Goal: Task Accomplishment & Management: Manage account settings

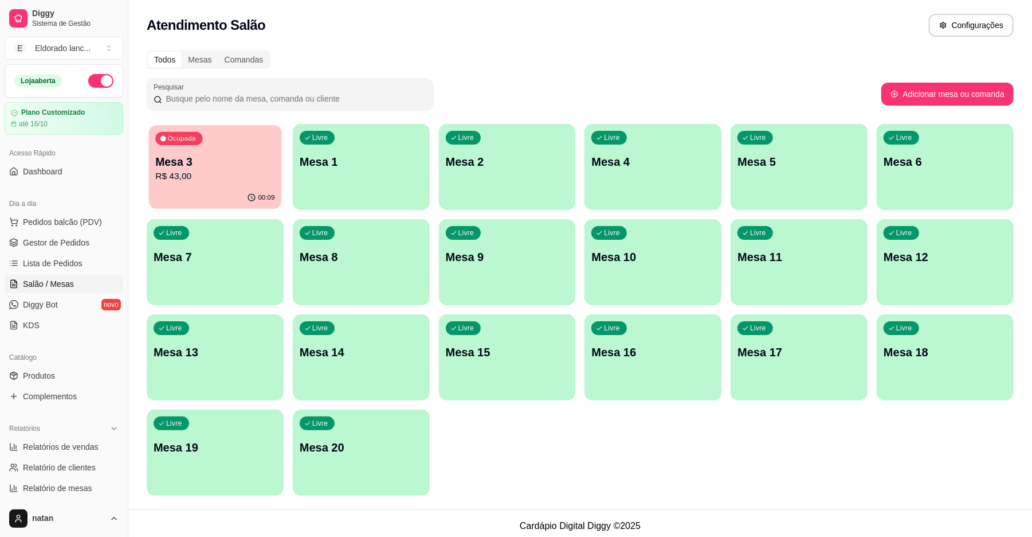
click at [249, 178] on p "R$ 43,00" at bounding box center [214, 176] width 119 height 13
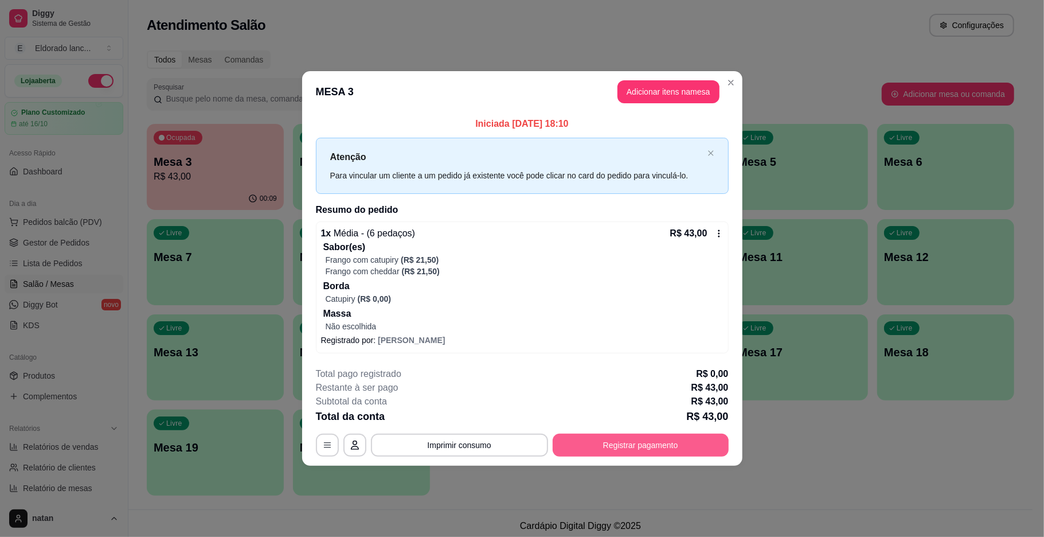
click at [569, 445] on button "Registrar pagamento" at bounding box center [641, 444] width 176 height 23
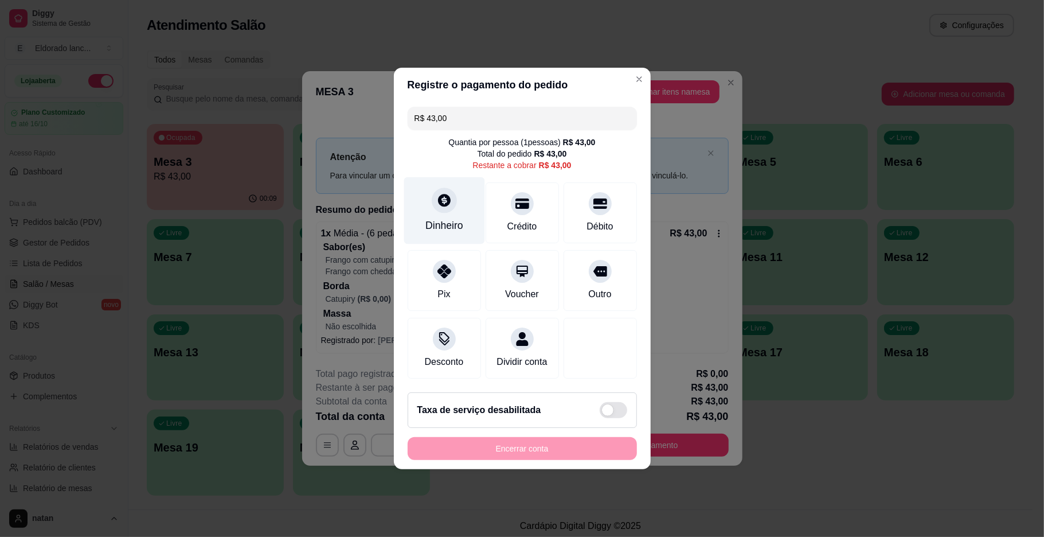
click at [437, 218] on div "Dinheiro" at bounding box center [444, 225] width 38 height 15
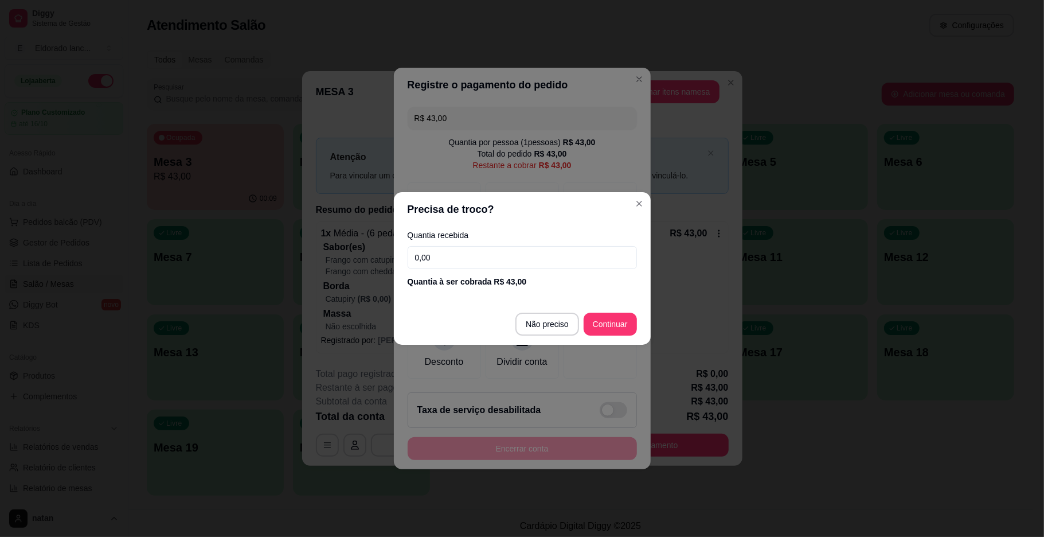
click at [457, 260] on input "0,00" at bounding box center [522, 257] width 229 height 23
type input "25,00"
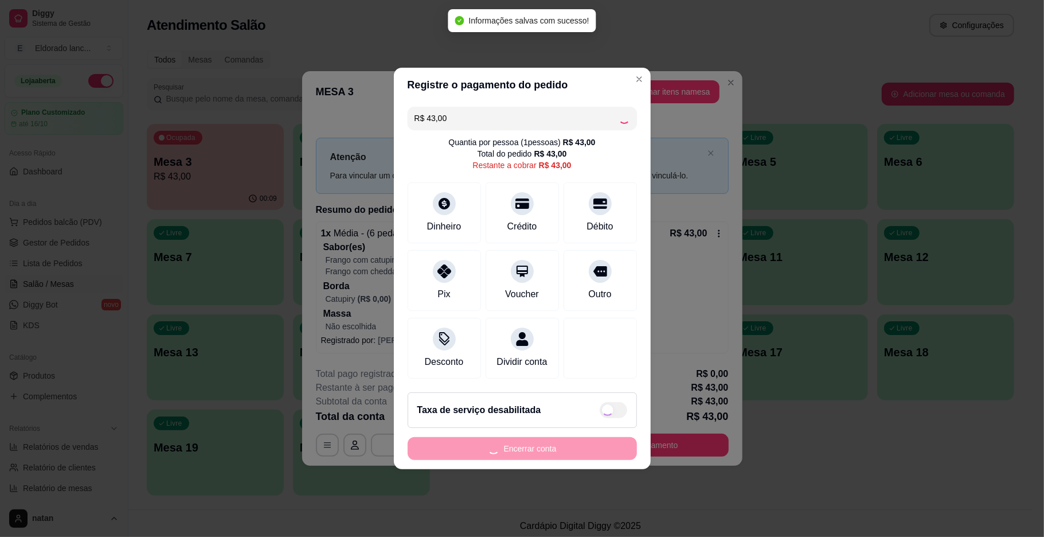
type input "R$ 0,00"
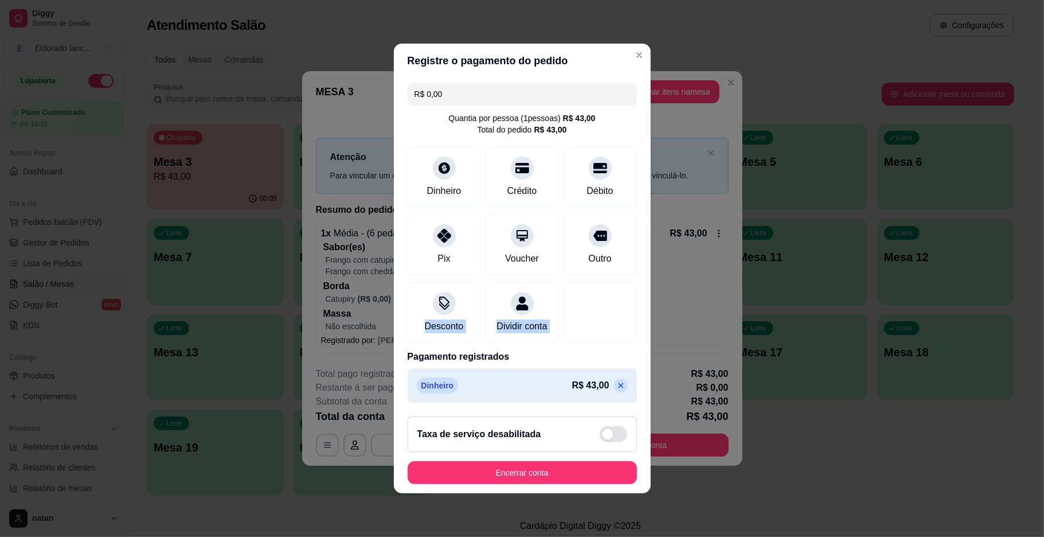
drag, startPoint x: 629, startPoint y: 316, endPoint x: 660, endPoint y: 271, distance: 55.2
click at [660, 271] on div "Registre o pagamento do pedido R$ 0,00 Quantia por pessoa ( 1 pessoas) R$ 43,00…" at bounding box center [522, 268] width 1044 height 537
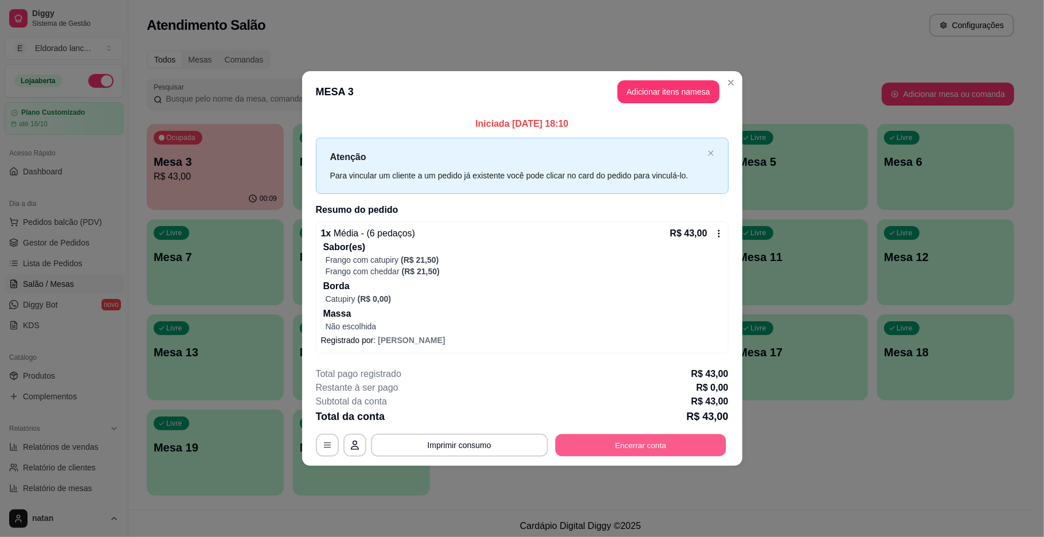
click at [594, 452] on button "Encerrar conta" at bounding box center [640, 444] width 171 height 22
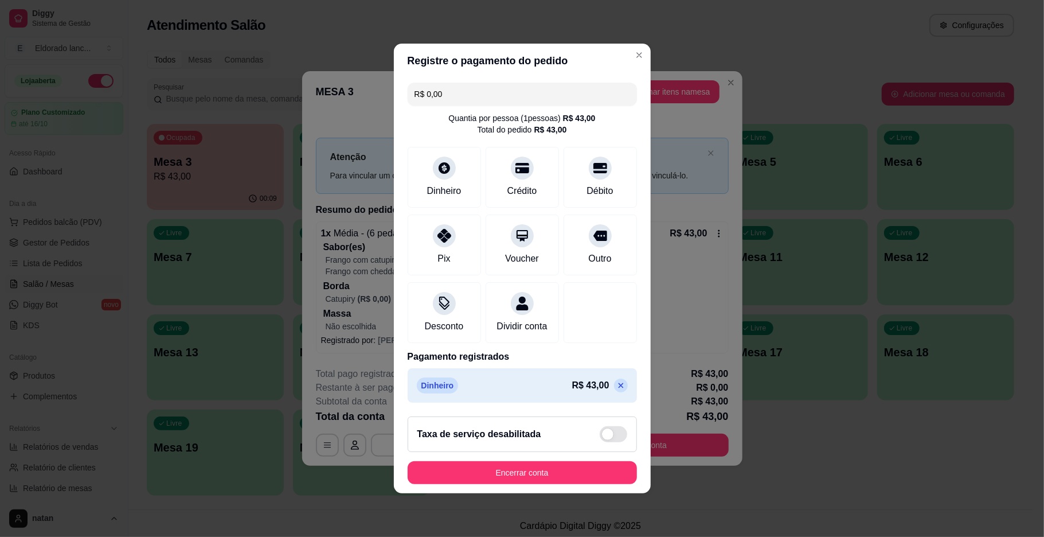
click at [616, 390] on icon at bounding box center [620, 385] width 9 height 9
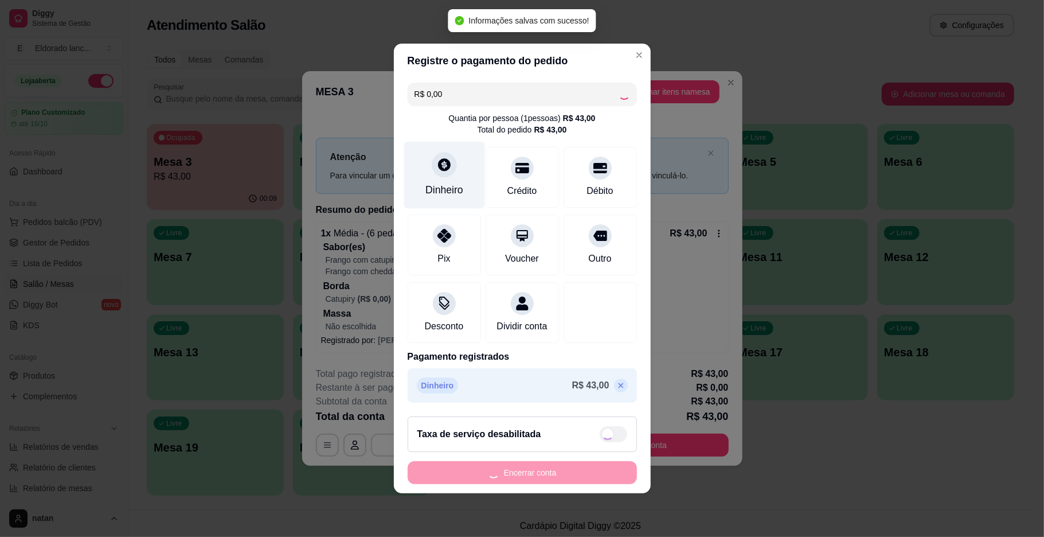
type input "R$ 43,00"
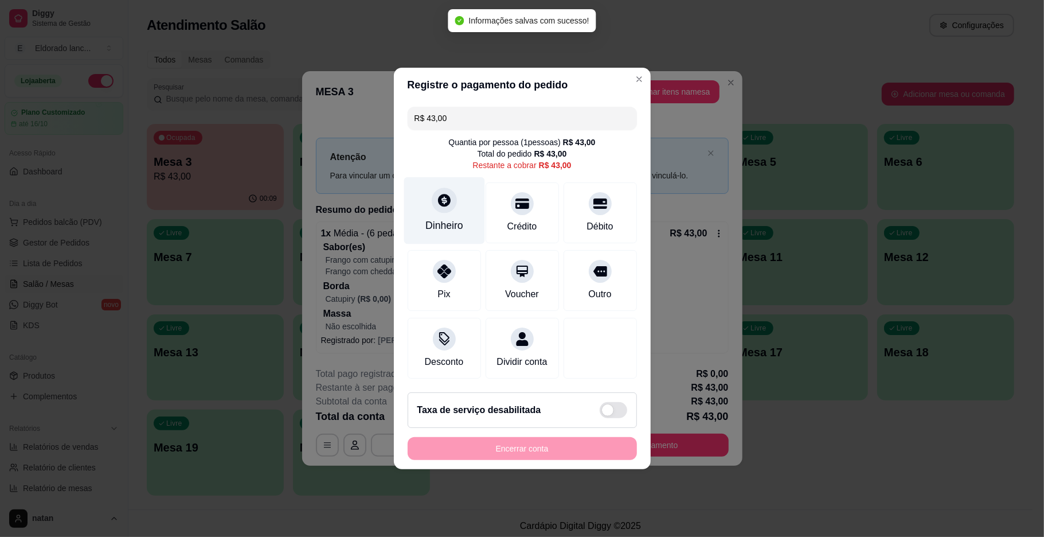
click at [441, 187] on div at bounding box center [444, 199] width 25 height 25
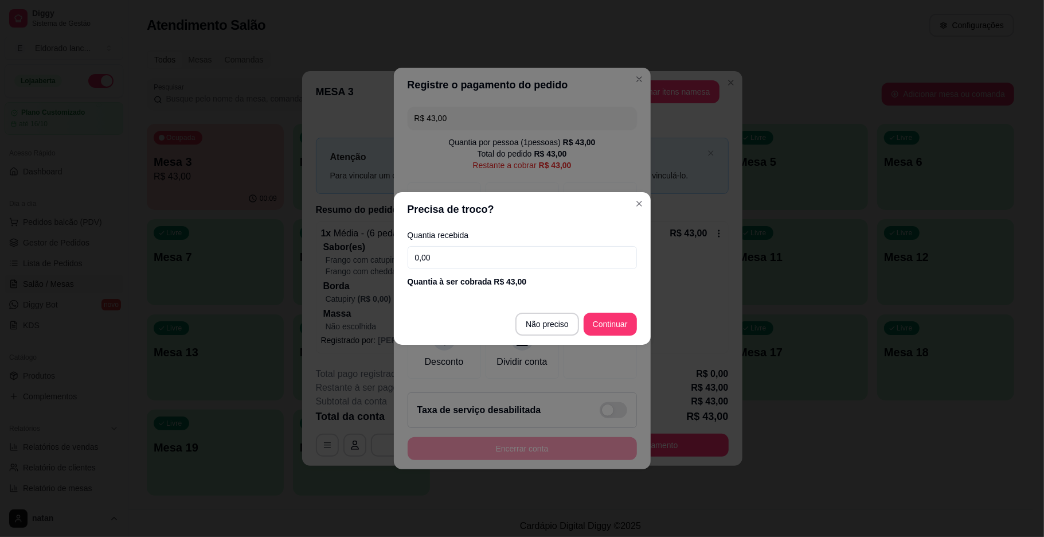
click at [453, 264] on input "0,00" at bounding box center [522, 257] width 229 height 23
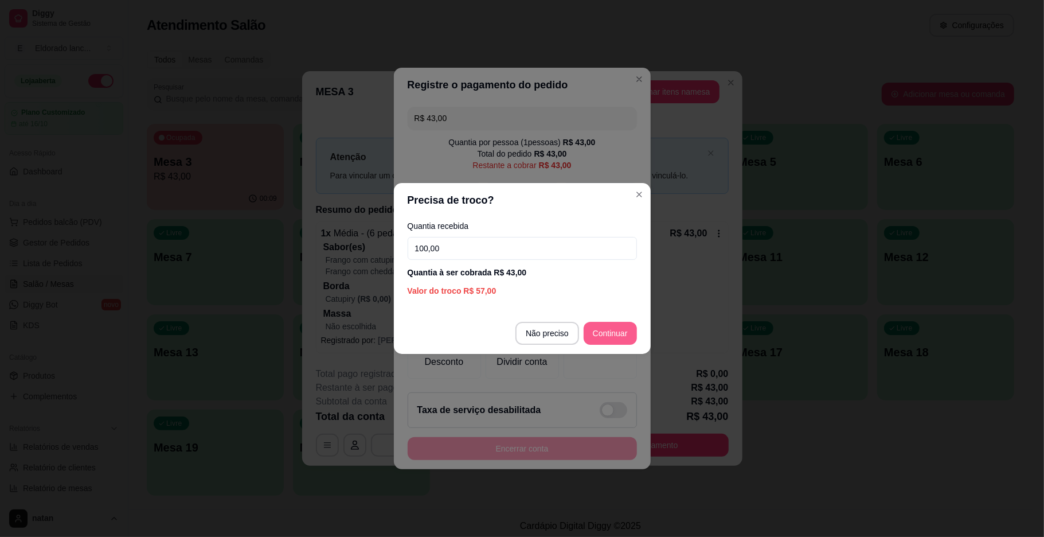
type input "100,00"
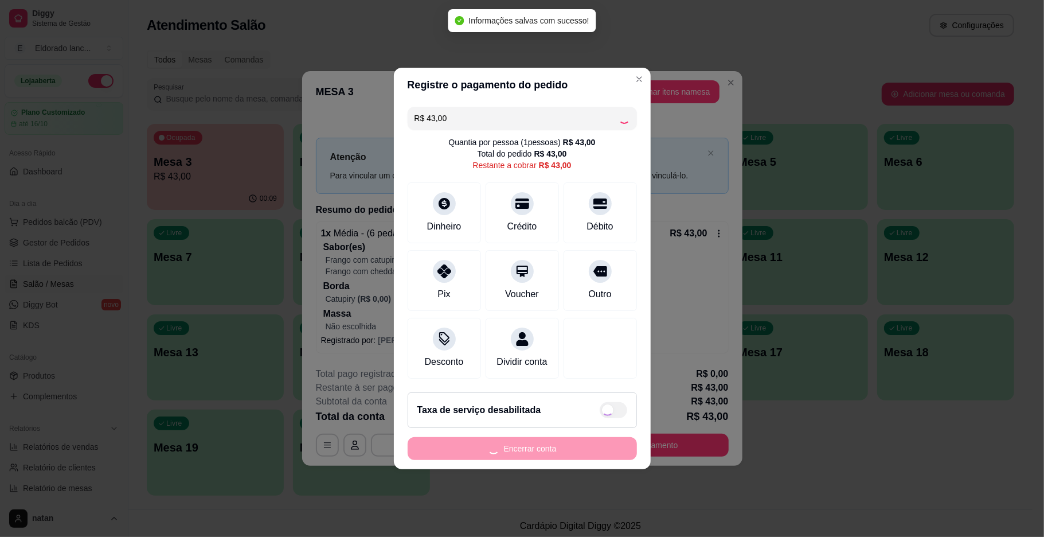
type input "R$ 0,00"
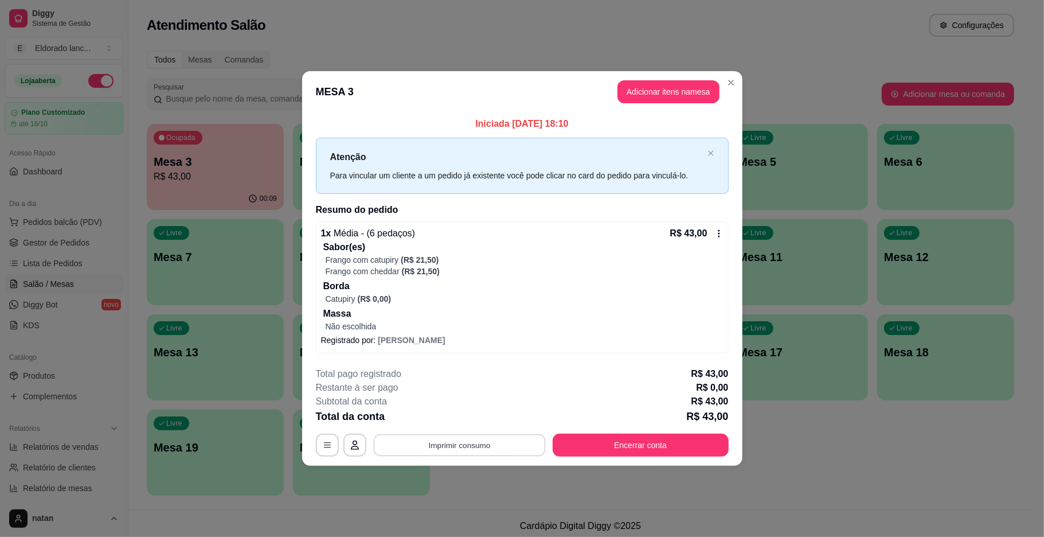
click at [397, 445] on button "Imprimir consumo" at bounding box center [459, 444] width 172 height 22
click at [453, 414] on button "IMPRESSORA" at bounding box center [462, 418] width 83 height 18
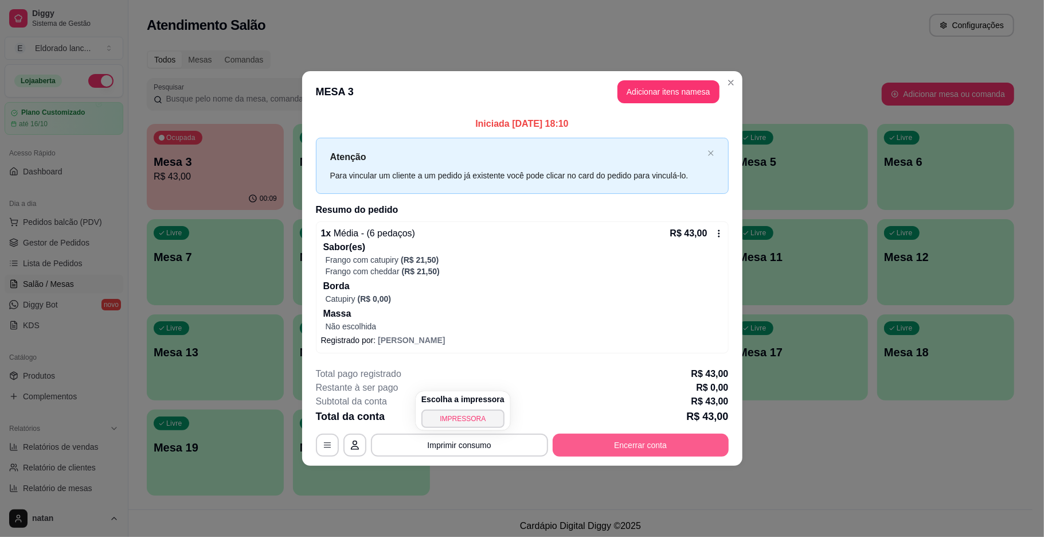
click at [612, 452] on button "Encerrar conta" at bounding box center [641, 444] width 176 height 23
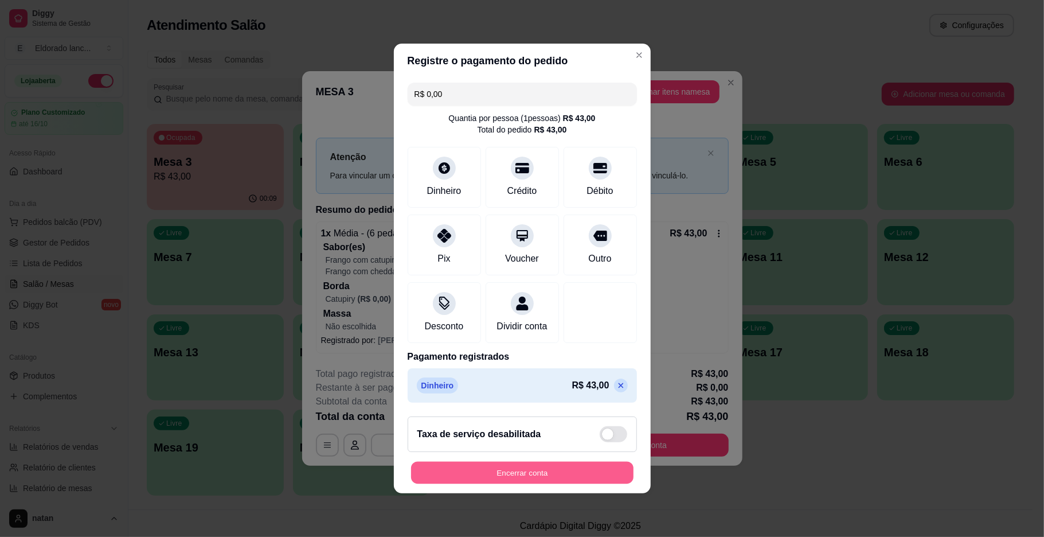
click at [540, 484] on button "Encerrar conta" at bounding box center [522, 472] width 222 height 22
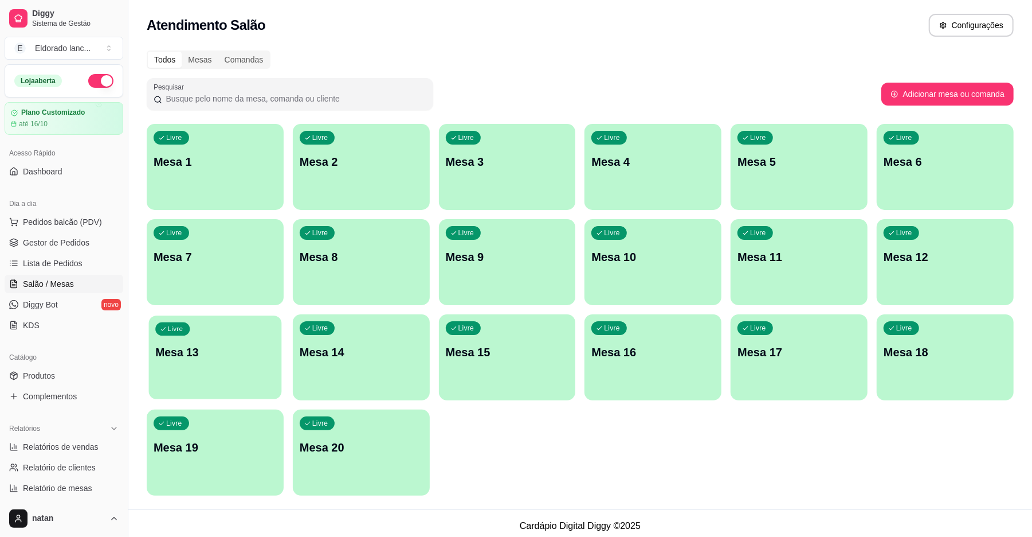
click at [257, 347] on p "Mesa 13" at bounding box center [214, 352] width 119 height 15
click at [257, 347] on p "Mesa 13" at bounding box center [215, 352] width 123 height 16
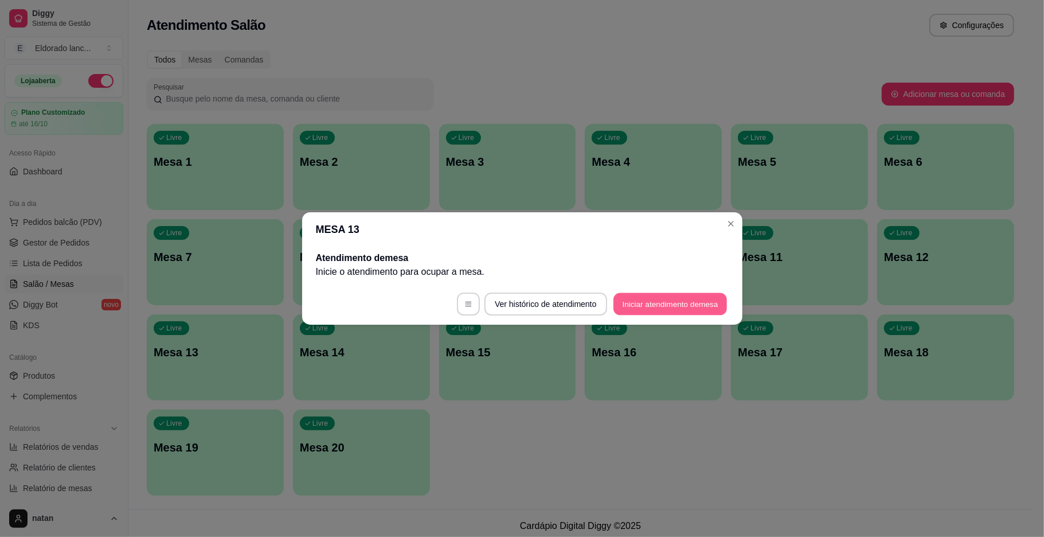
click at [623, 301] on button "Iniciar atendimento de mesa" at bounding box center [670, 304] width 114 height 22
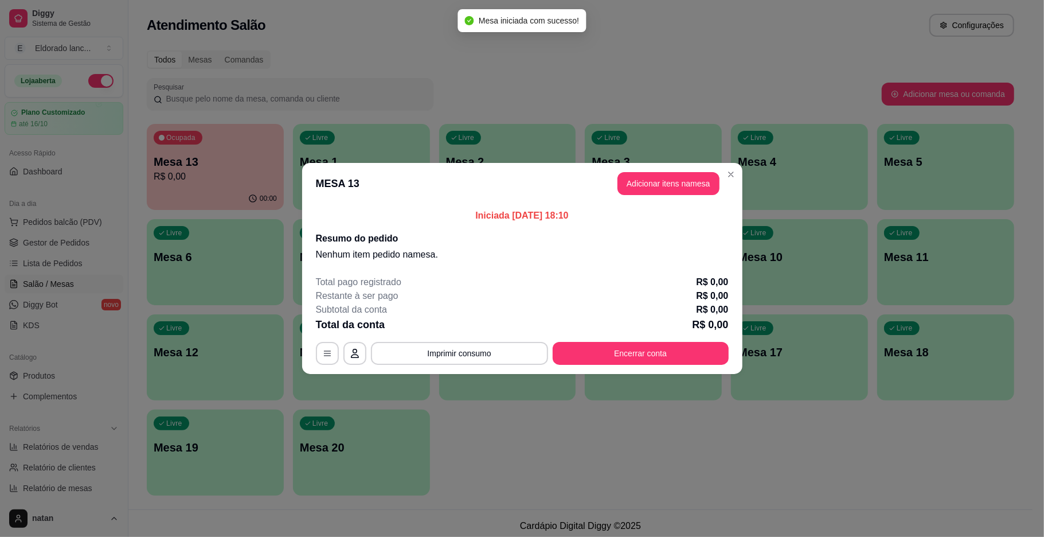
click at [620, 365] on footer "Total pago registrado R$ 0,00 Restante à ser pago R$ 0,00 Subtotal da conta R$ …" at bounding box center [522, 320] width 440 height 108
click at [617, 356] on button "Encerrar conta" at bounding box center [640, 353] width 171 height 22
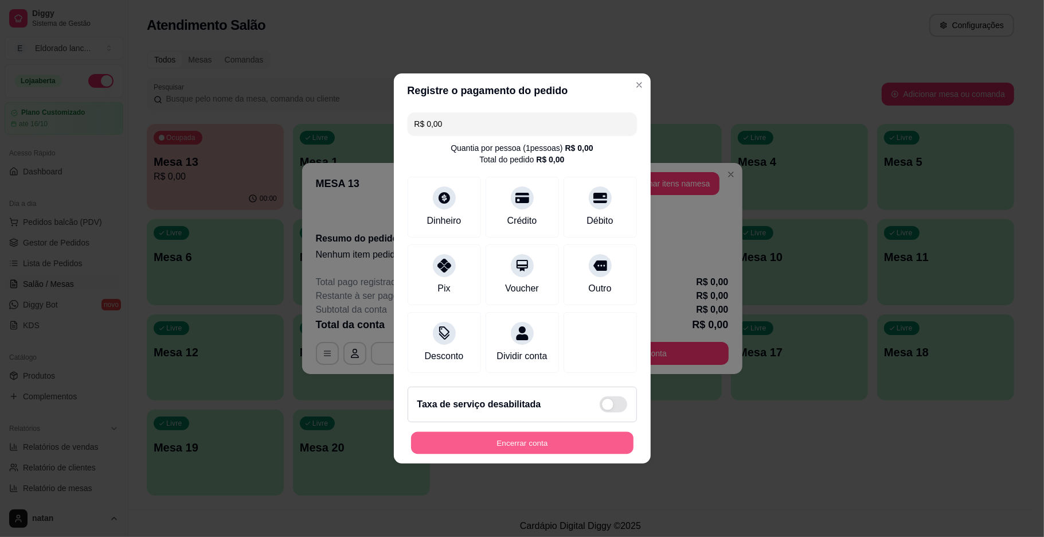
click at [461, 447] on button "Encerrar conta" at bounding box center [522, 443] width 222 height 22
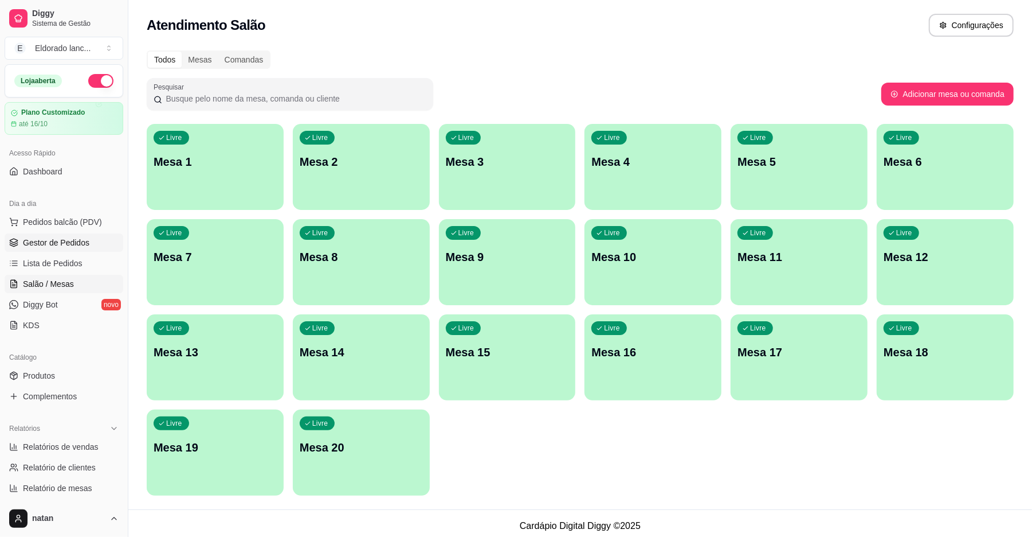
click at [57, 250] on link "Gestor de Pedidos" at bounding box center [64, 242] width 119 height 18
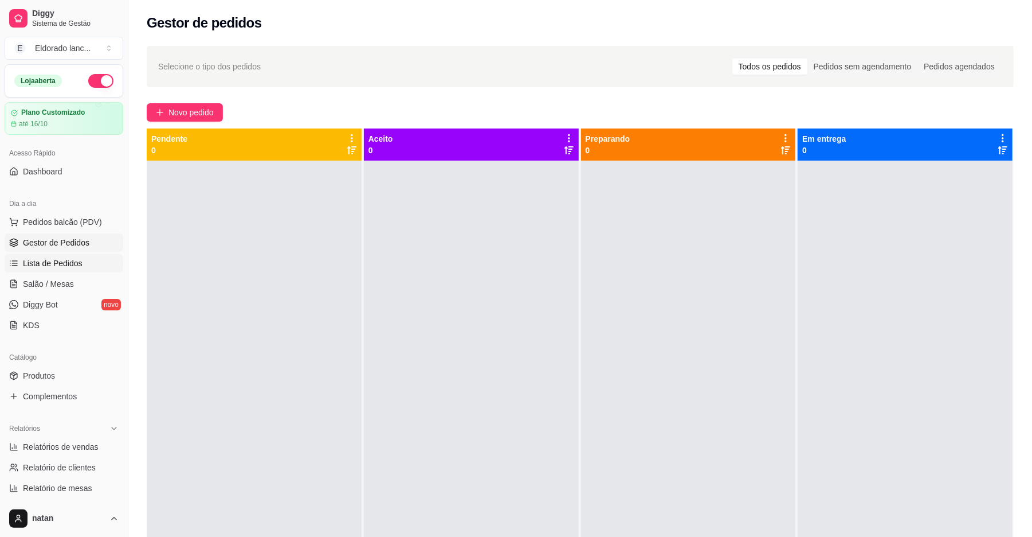
click at [73, 260] on span "Lista de Pedidos" at bounding box center [53, 262] width 60 height 11
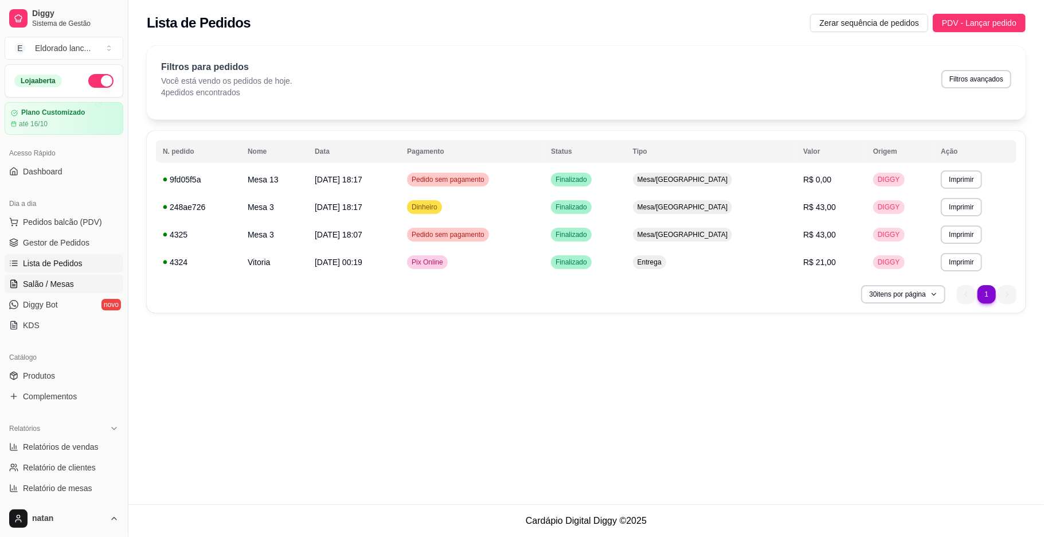
click at [61, 288] on span "Salão / Mesas" at bounding box center [48, 283] width 51 height 11
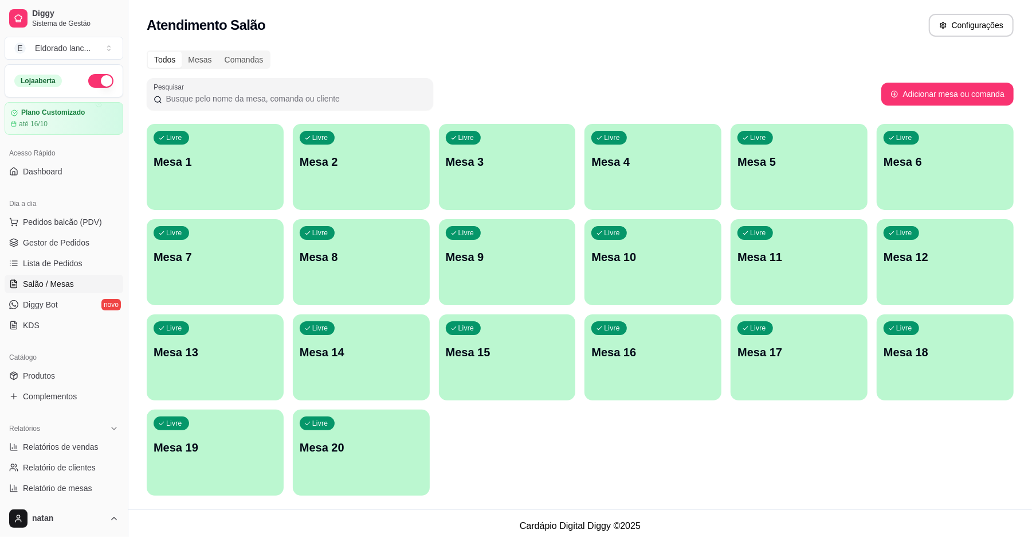
click at [245, 238] on div "Livre Mesa 7" at bounding box center [215, 255] width 137 height 72
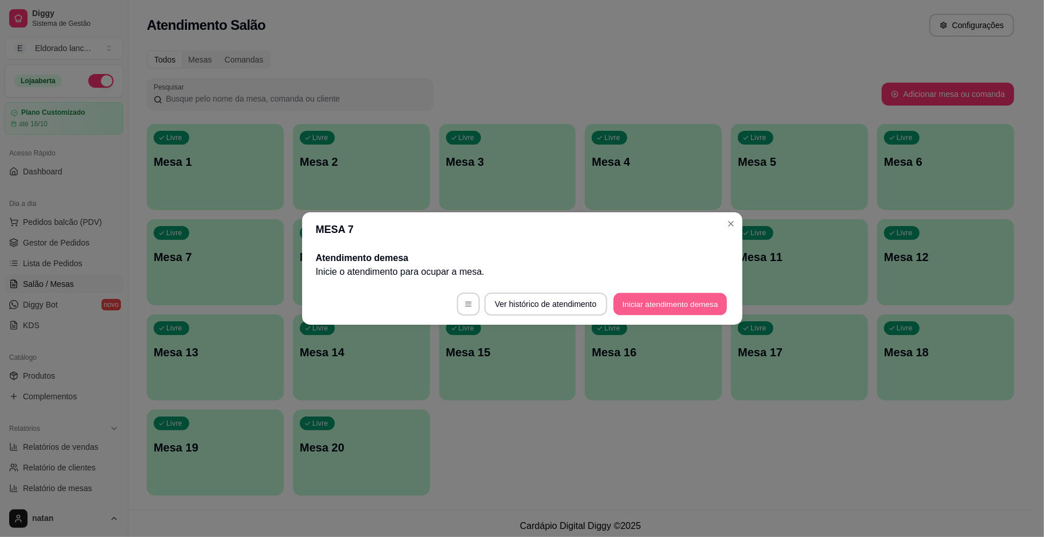
click at [649, 301] on button "Iniciar atendimento de mesa" at bounding box center [670, 304] width 114 height 22
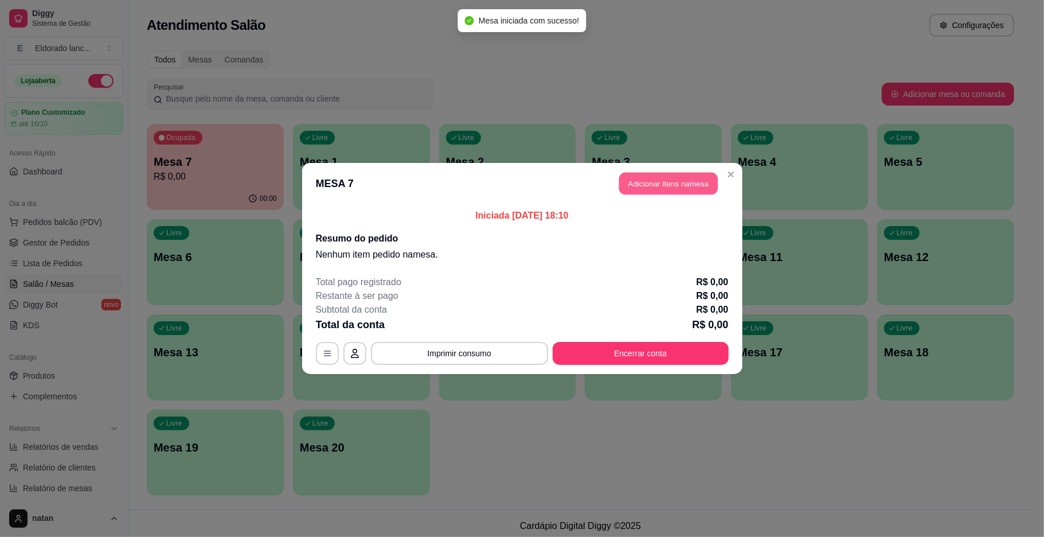
click at [672, 185] on button "Adicionar itens na mesa" at bounding box center [668, 184] width 99 height 22
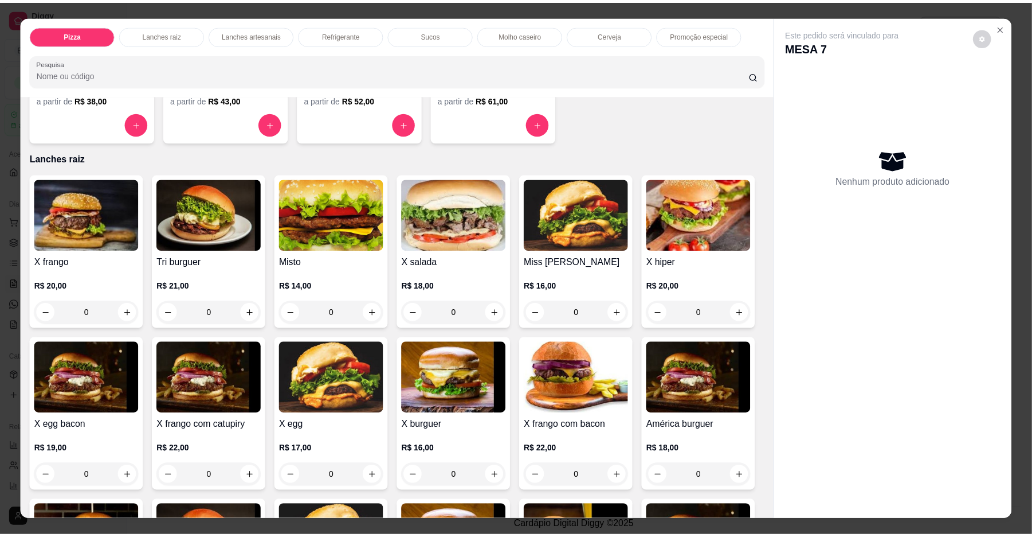
scroll to position [204, 0]
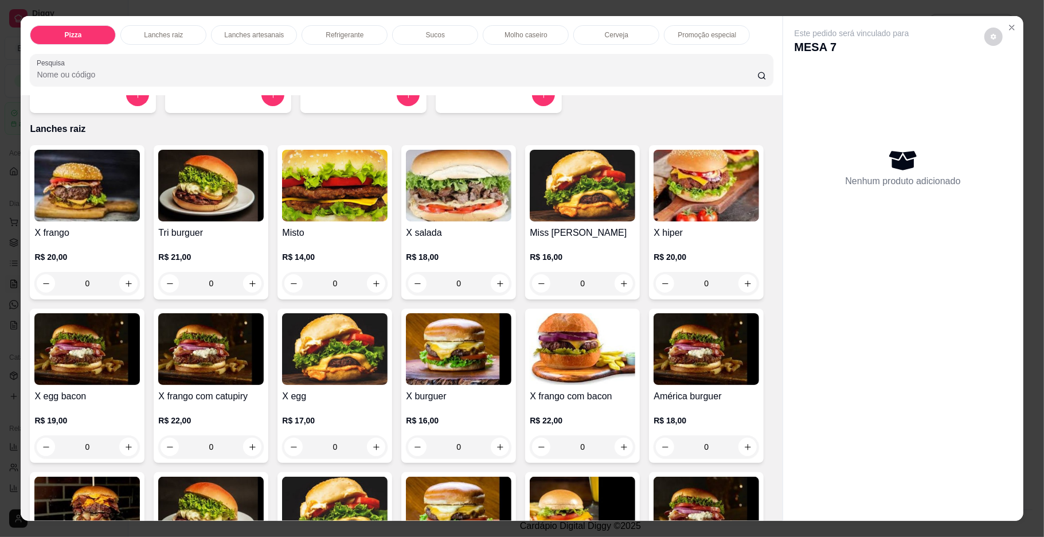
click at [491, 281] on div "0" at bounding box center [458, 283] width 105 height 23
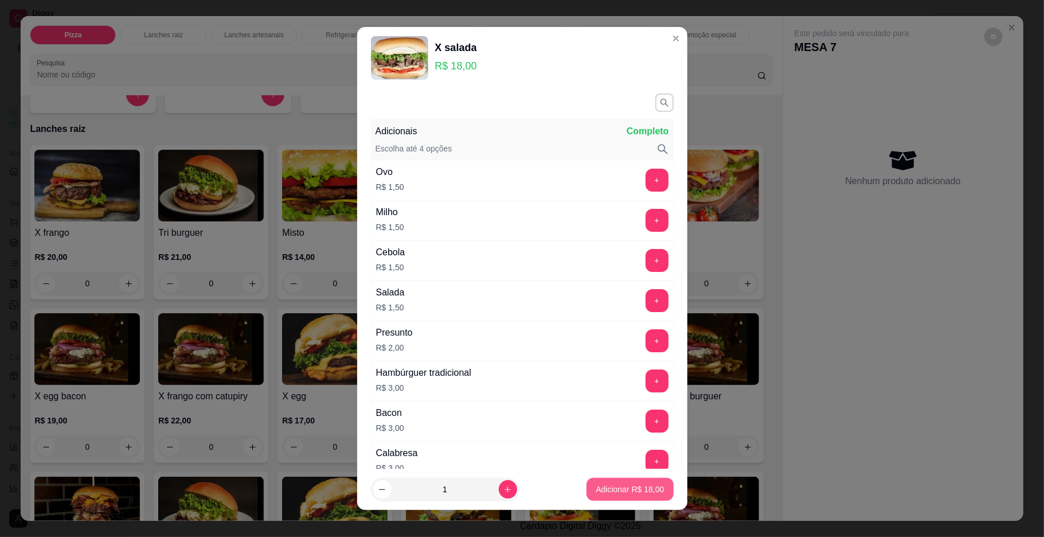
click at [613, 482] on button "Adicionar R$ 18,00" at bounding box center [629, 489] width 87 height 23
type input "1"
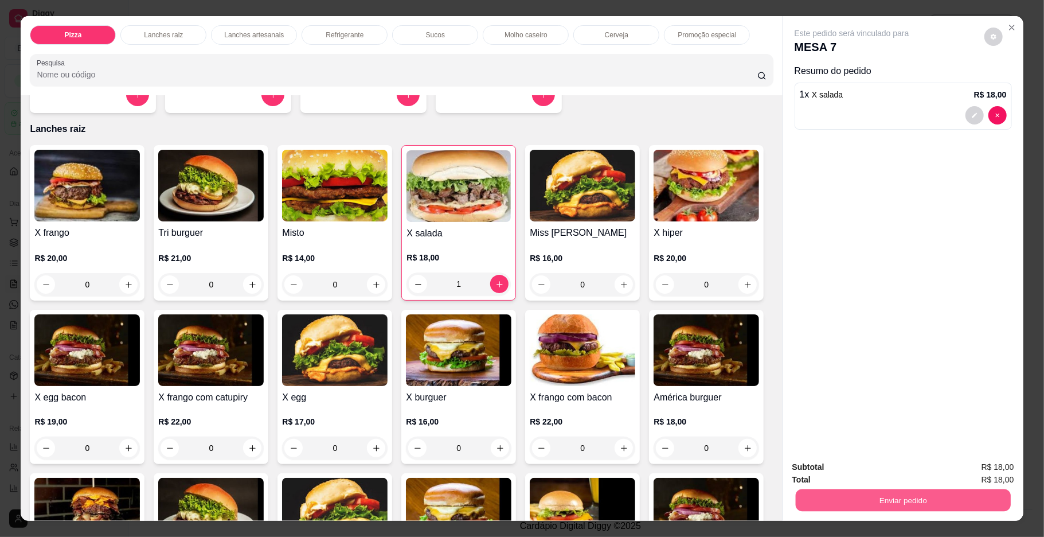
click at [886, 494] on button "Enviar pedido" at bounding box center [902, 500] width 215 height 22
click at [980, 471] on button "Enviar pedido" at bounding box center [983, 471] width 63 height 21
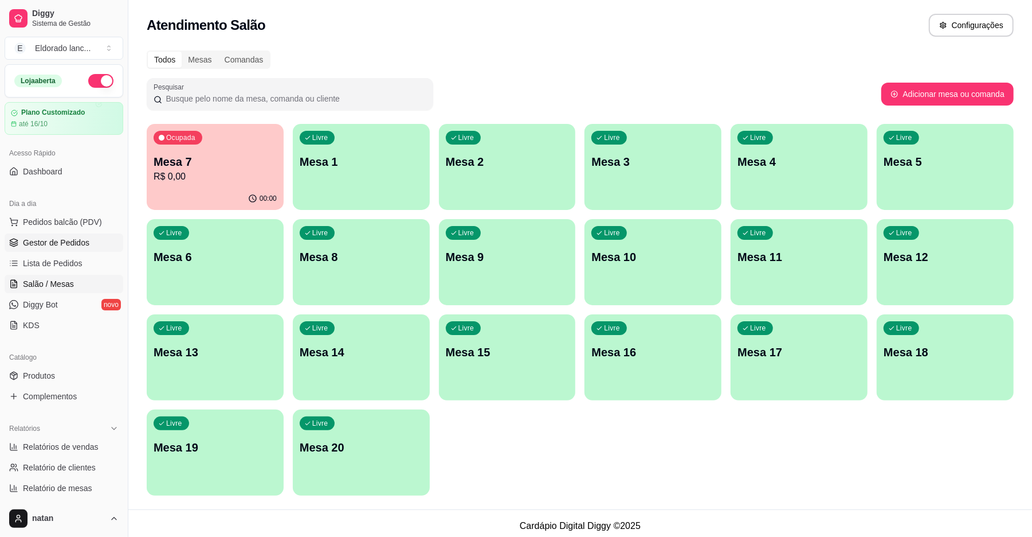
click at [85, 248] on span "Gestor de Pedidos" at bounding box center [56, 242] width 66 height 11
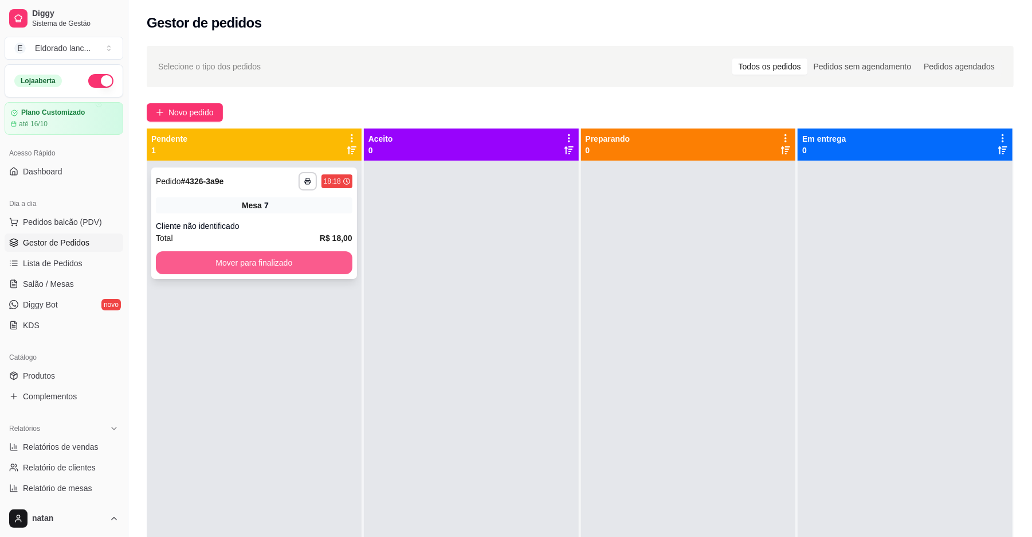
click at [283, 262] on button "Mover para finalizado" at bounding box center [254, 262] width 197 height 23
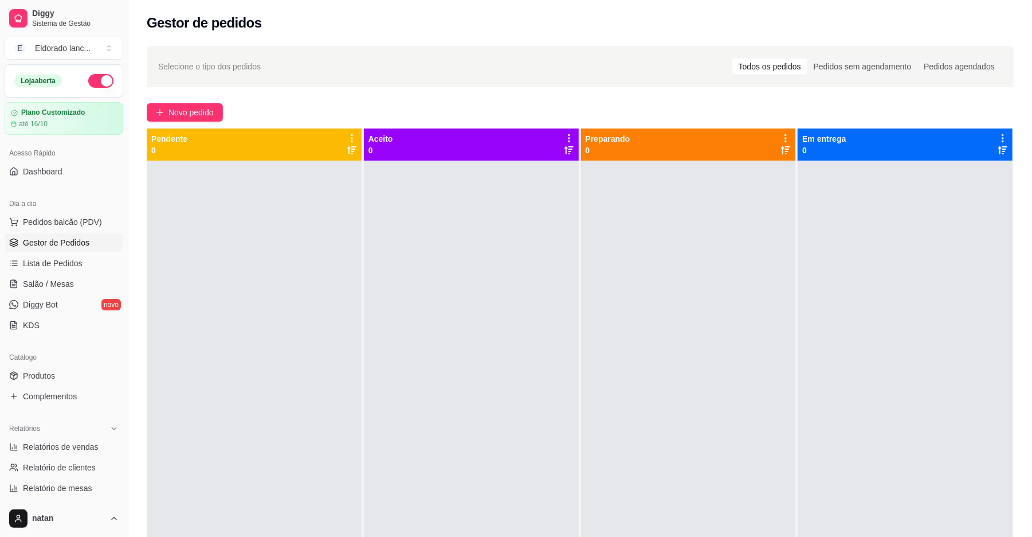
click at [491, 276] on div at bounding box center [471, 429] width 215 height 537
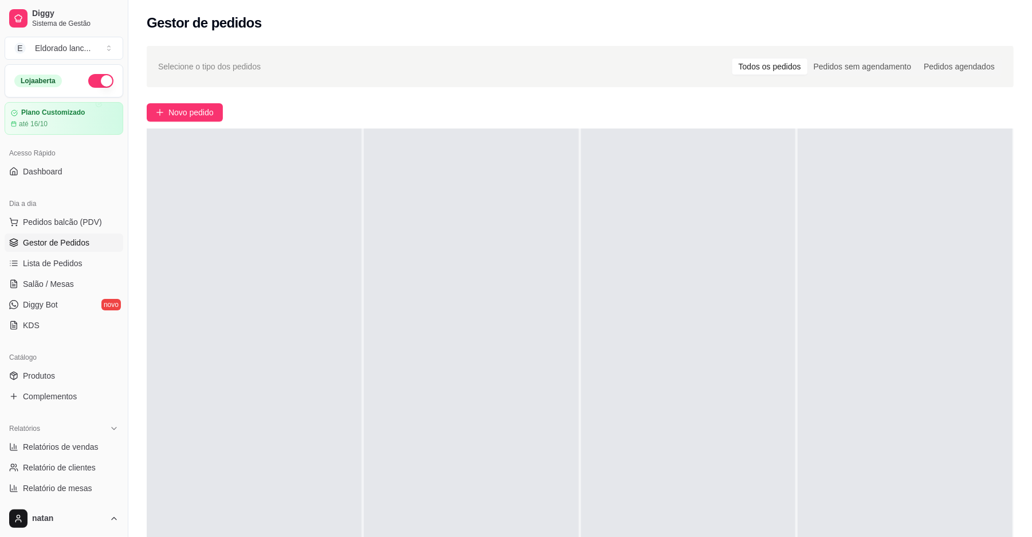
click at [604, 135] on div at bounding box center [688, 396] width 215 height 537
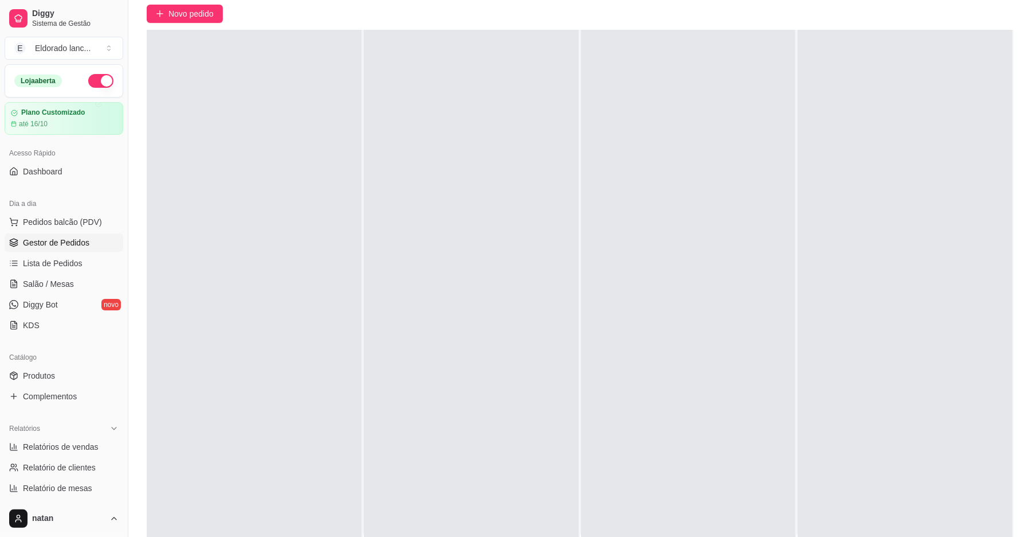
scroll to position [0, 0]
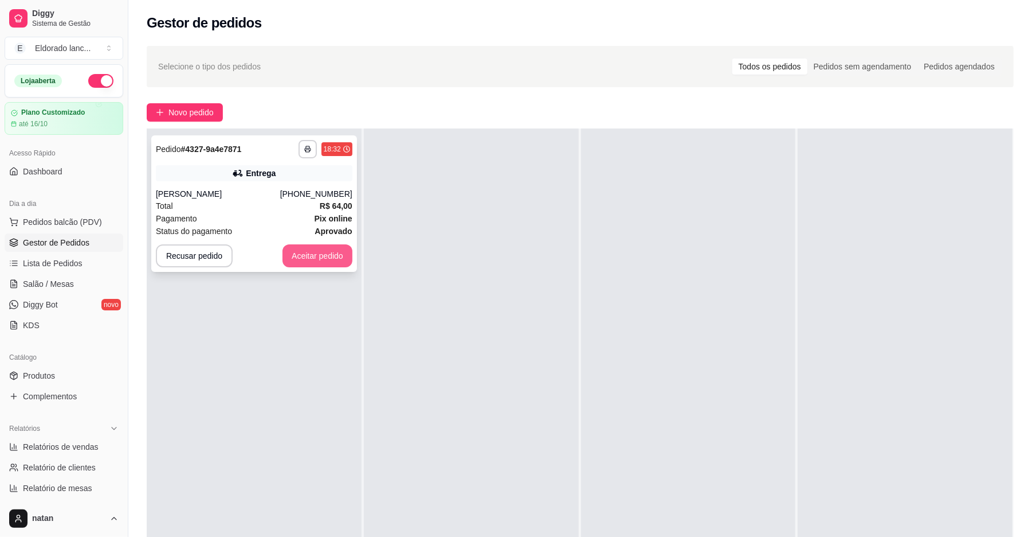
click at [315, 251] on button "Aceitar pedido" at bounding box center [318, 255] width 70 height 23
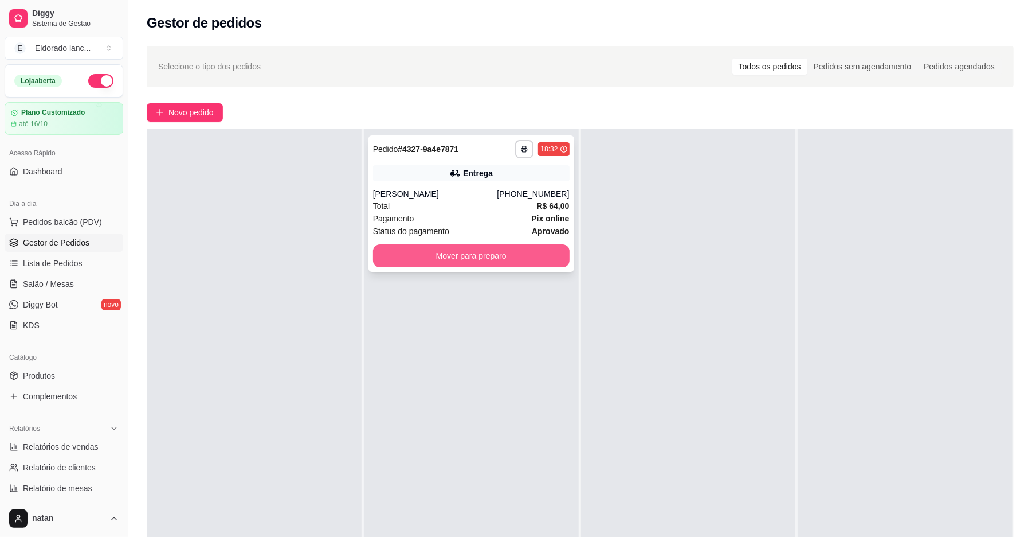
click at [448, 252] on button "Mover para preparo" at bounding box center [471, 255] width 197 height 23
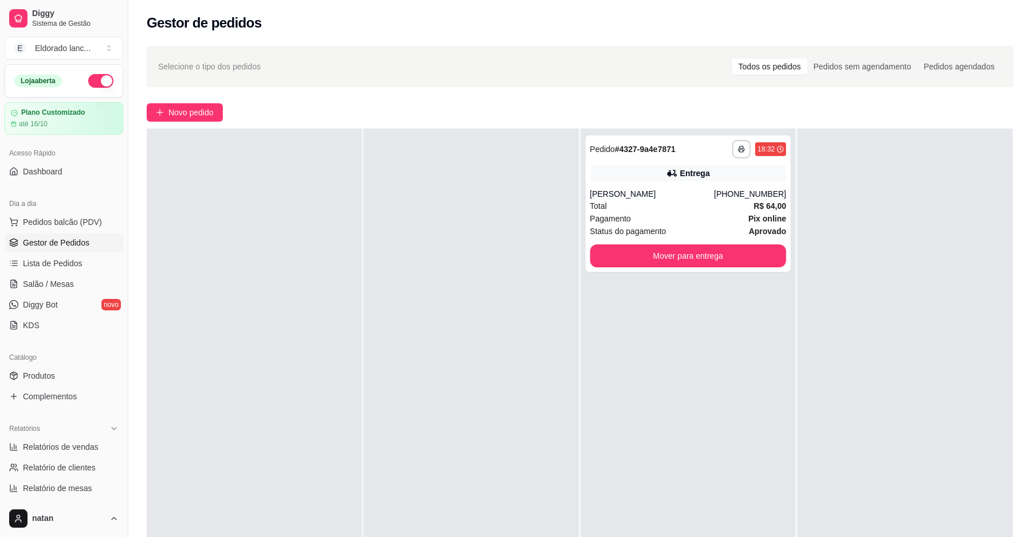
click at [448, 252] on div at bounding box center [471, 396] width 215 height 537
click at [364, 251] on div at bounding box center [471, 396] width 215 height 537
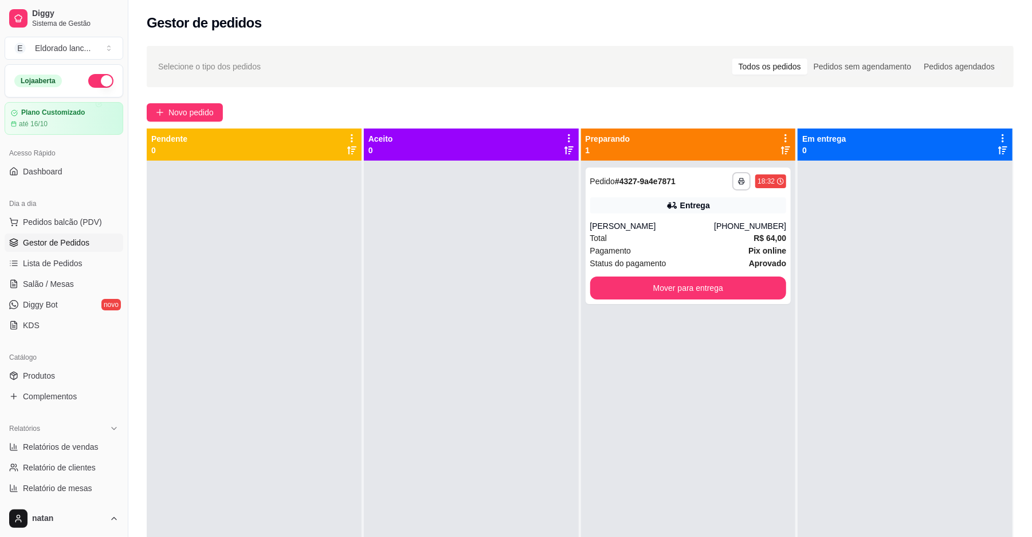
click at [364, 251] on div at bounding box center [471, 429] width 215 height 537
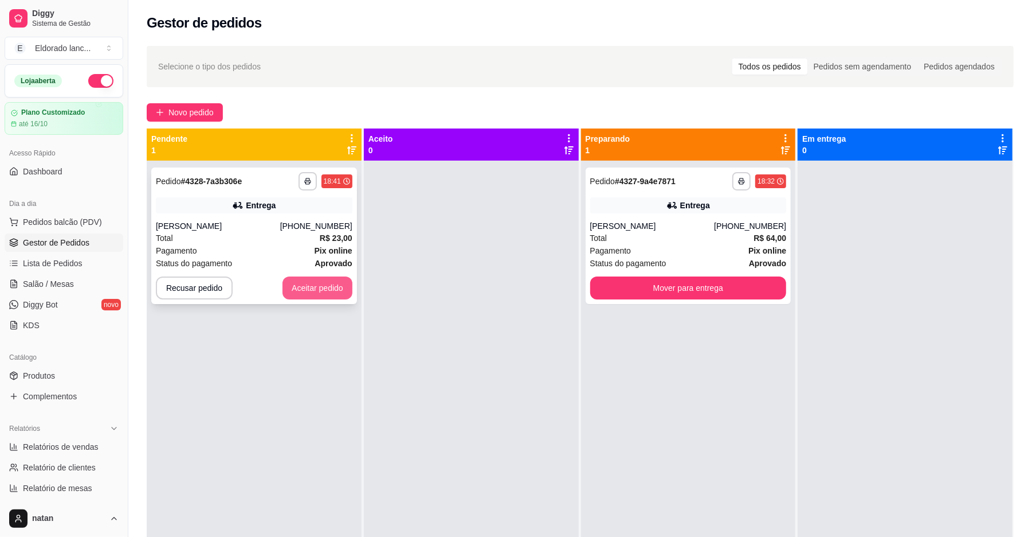
click at [310, 296] on button "Aceitar pedido" at bounding box center [318, 287] width 70 height 23
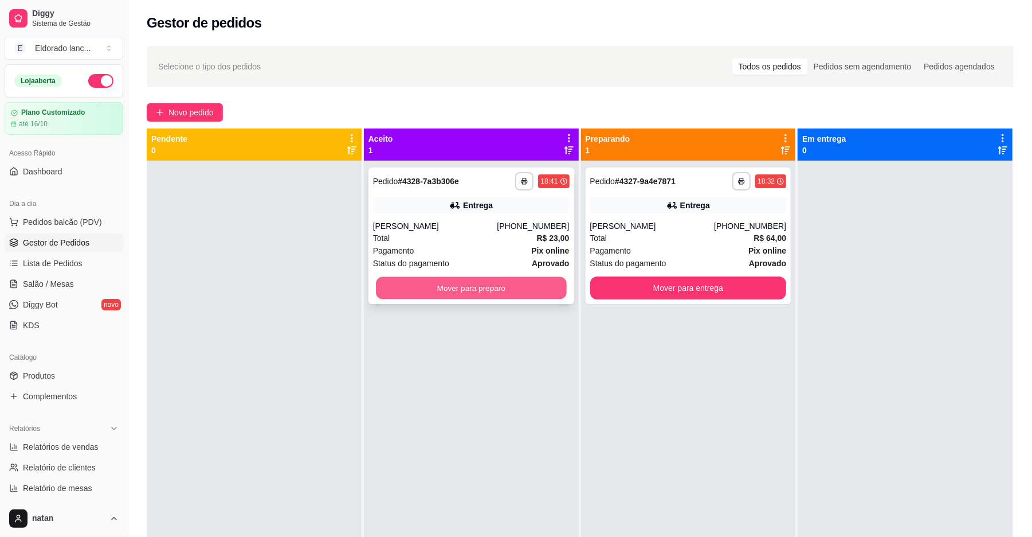
click at [444, 296] on button "Mover para preparo" at bounding box center [471, 288] width 190 height 22
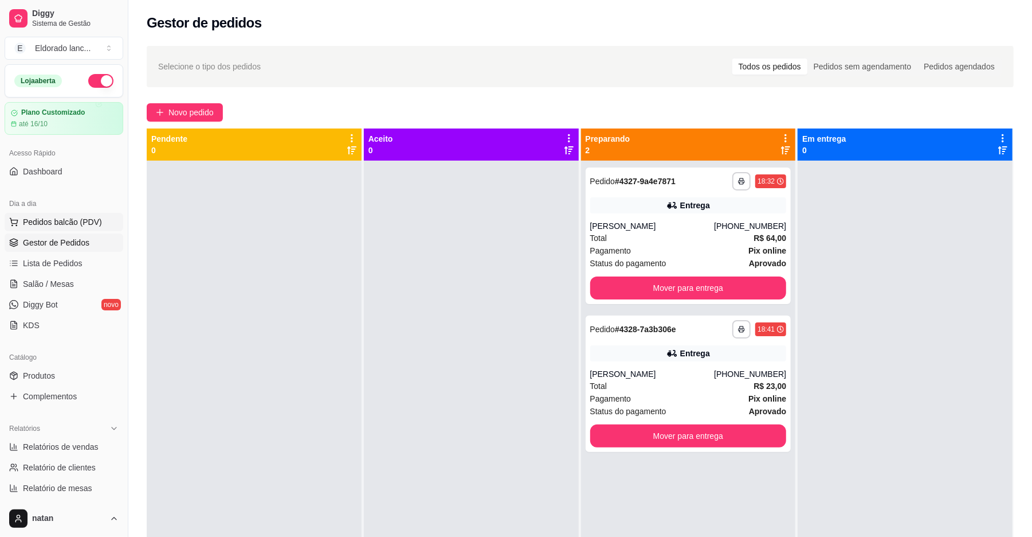
click at [76, 218] on span "Pedidos balcão (PDV)" at bounding box center [62, 221] width 79 height 11
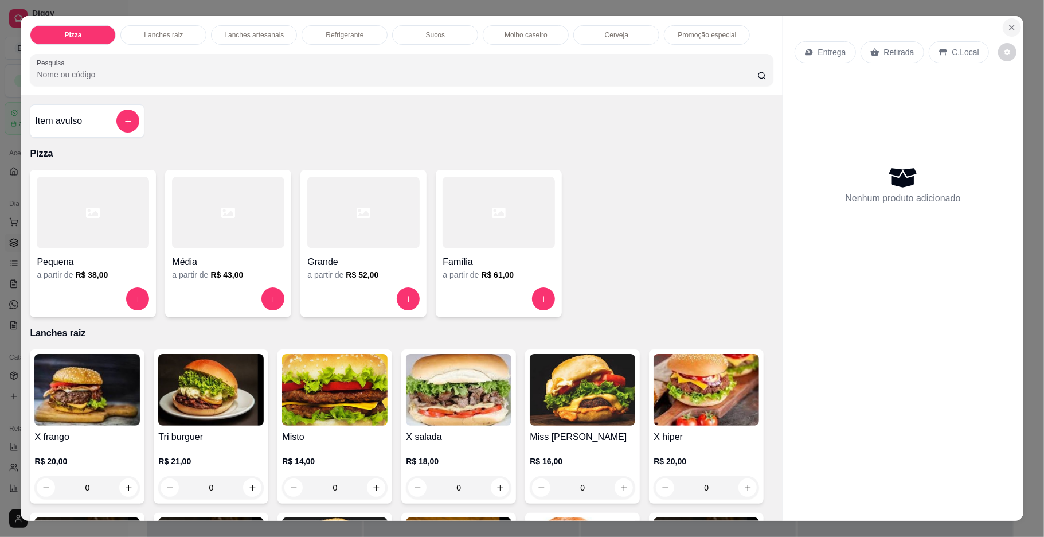
click at [1010, 30] on icon "Close" at bounding box center [1011, 27] width 9 height 9
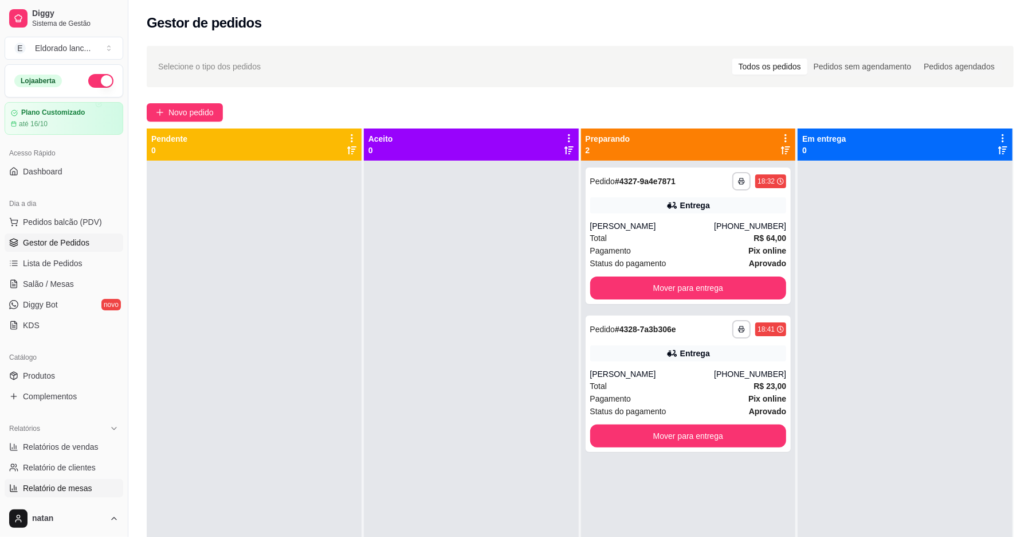
click at [88, 480] on link "Relatório de mesas" at bounding box center [64, 488] width 119 height 18
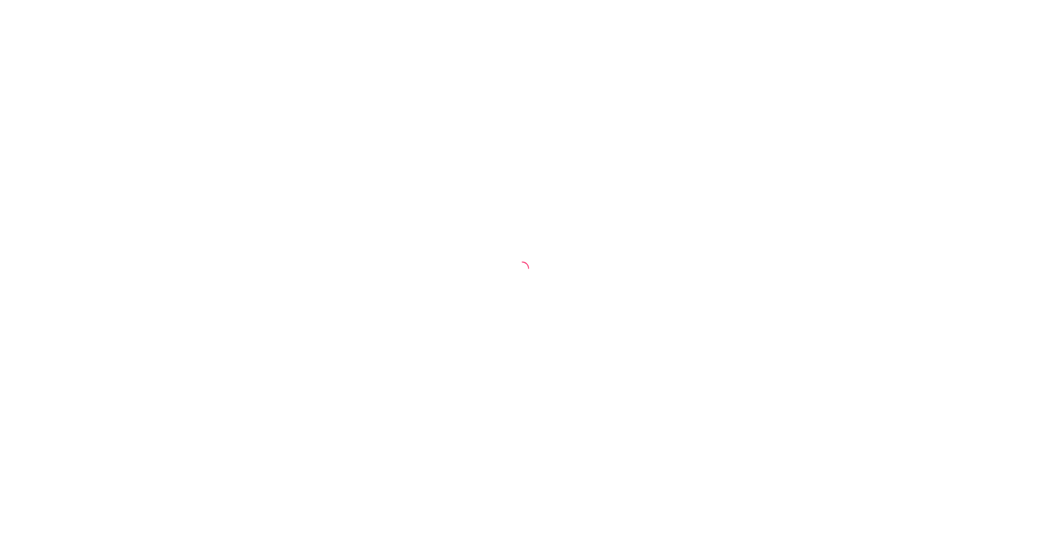
select select "TOTAL_OF_ORDERS"
select select "7"
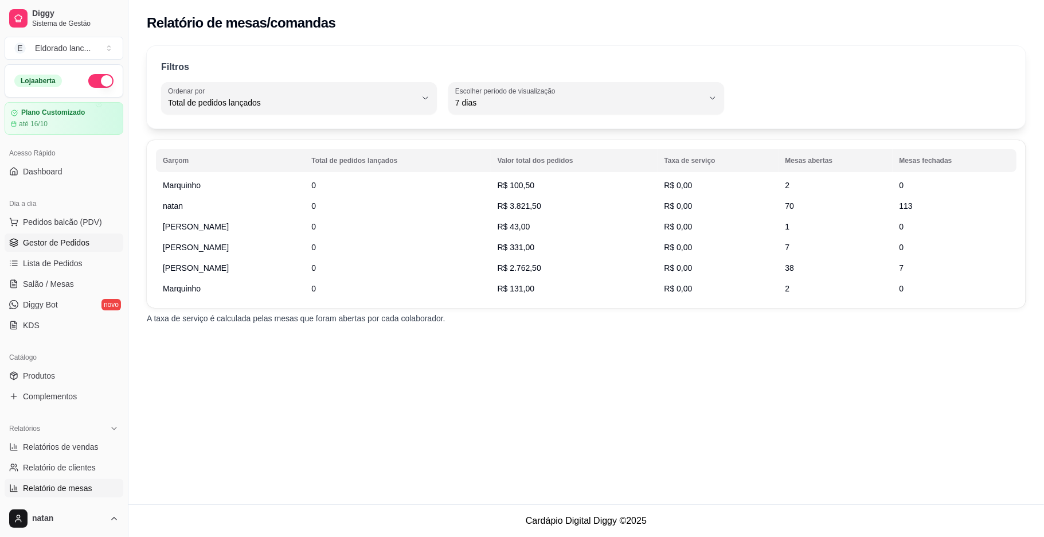
click at [45, 236] on link "Gestor de Pedidos" at bounding box center [64, 242] width 119 height 18
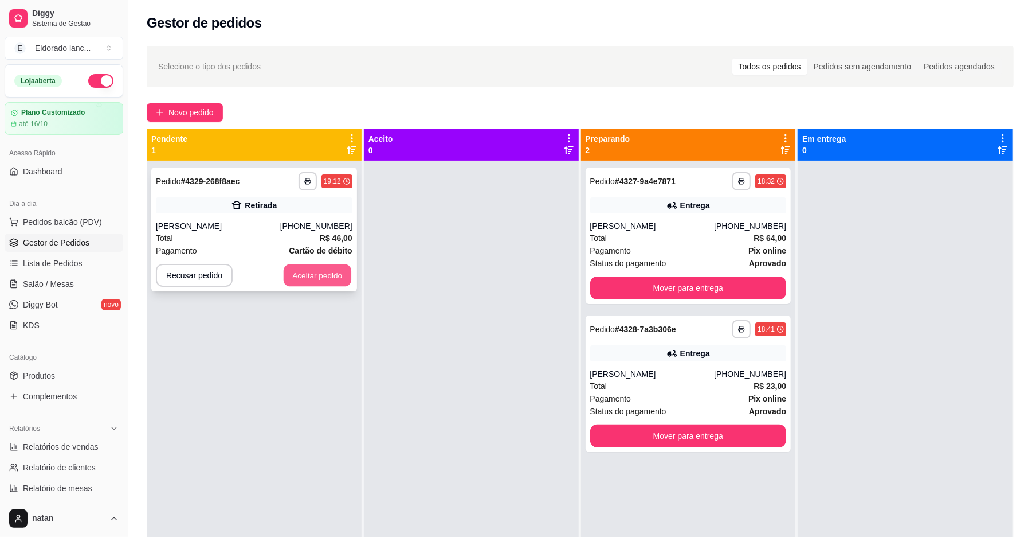
click at [316, 272] on button "Aceitar pedido" at bounding box center [318, 275] width 68 height 22
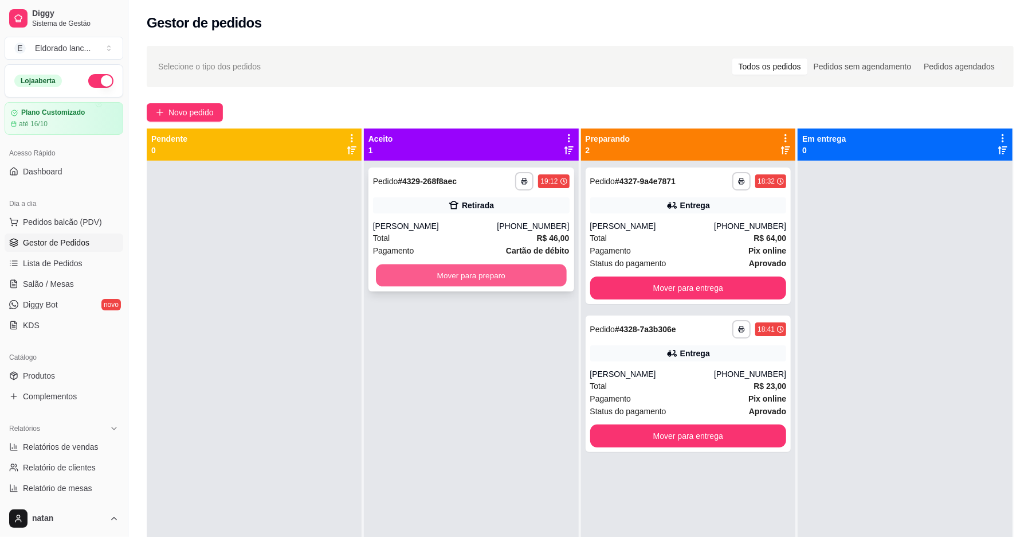
click at [482, 267] on button "Mover para preparo" at bounding box center [471, 275] width 190 height 22
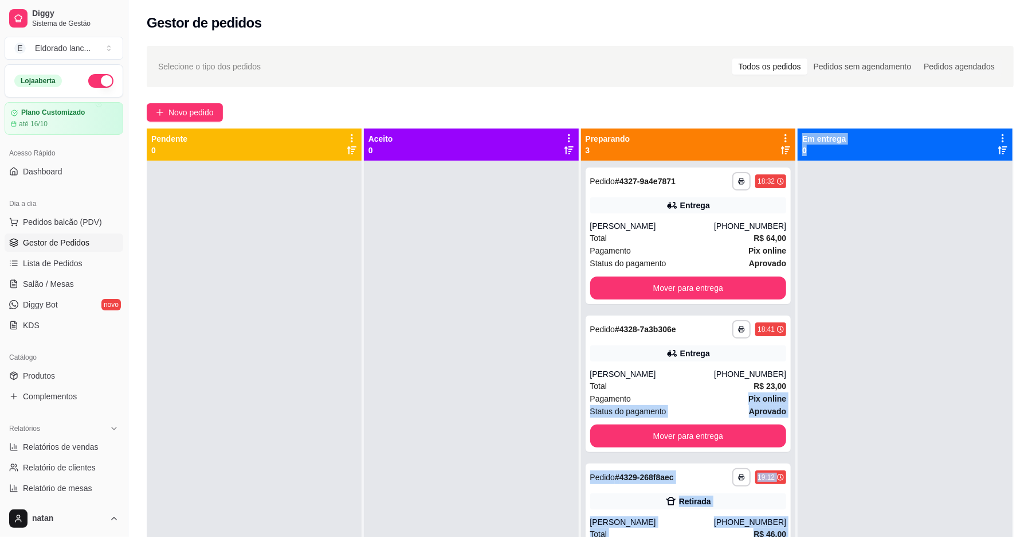
drag, startPoint x: 725, startPoint y: 397, endPoint x: 822, endPoint y: 500, distance: 141.5
click at [822, 500] on div "**********" at bounding box center [580, 396] width 867 height 537
click at [822, 500] on div at bounding box center [905, 429] width 215 height 537
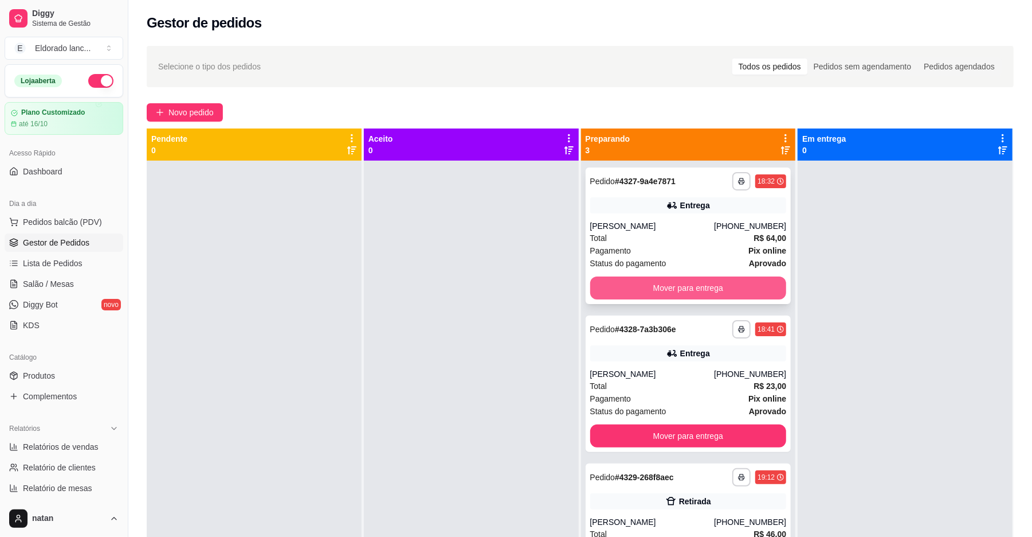
click at [686, 284] on button "Mover para entrega" at bounding box center [688, 287] width 197 height 23
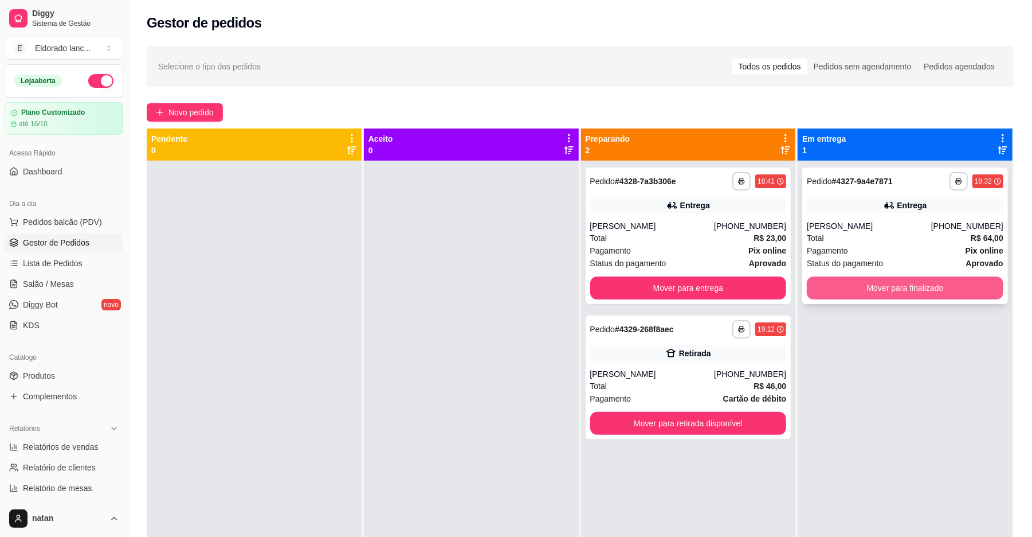
click at [910, 277] on button "Mover para finalizado" at bounding box center [905, 287] width 197 height 23
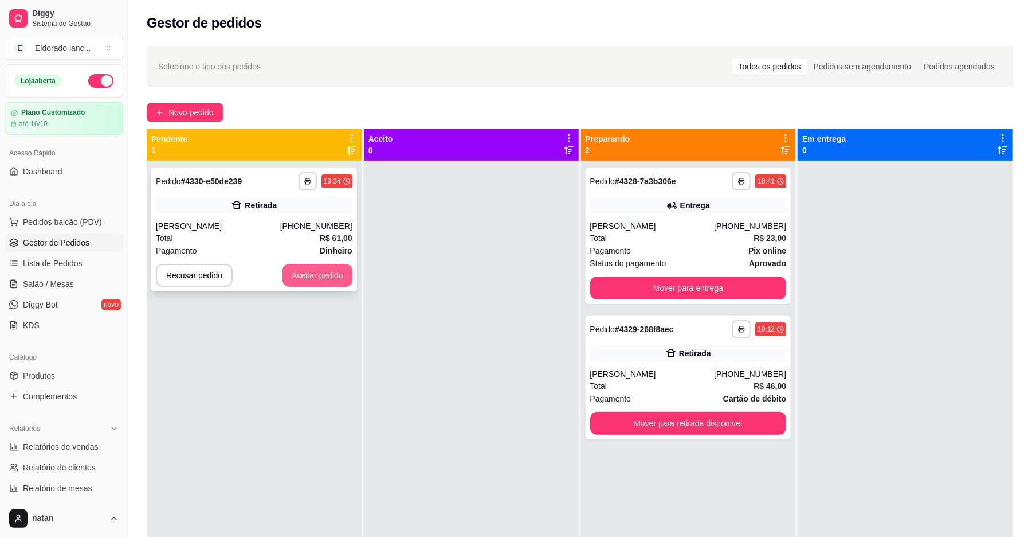
click at [306, 274] on button "Aceitar pedido" at bounding box center [318, 275] width 70 height 23
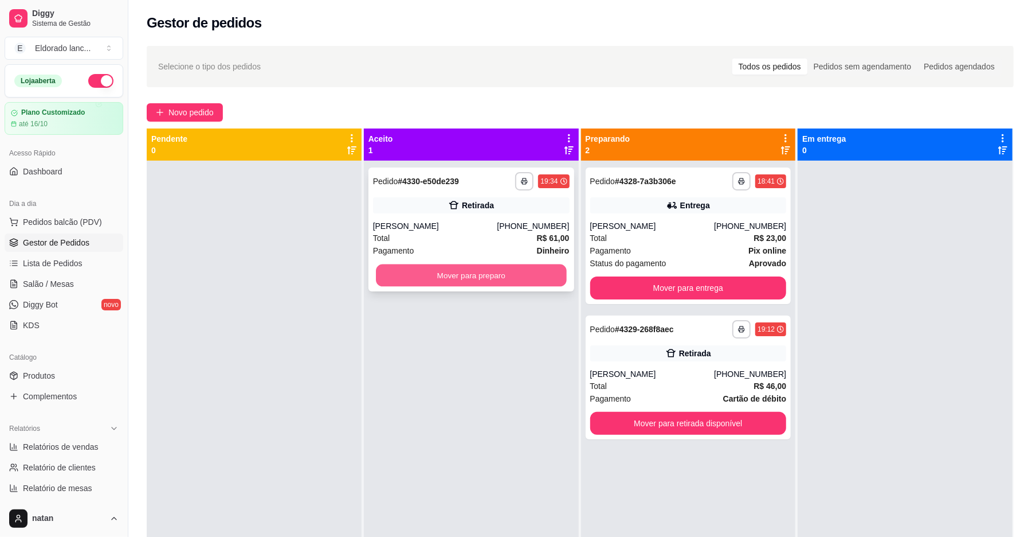
click at [467, 282] on button "Mover para preparo" at bounding box center [471, 275] width 190 height 22
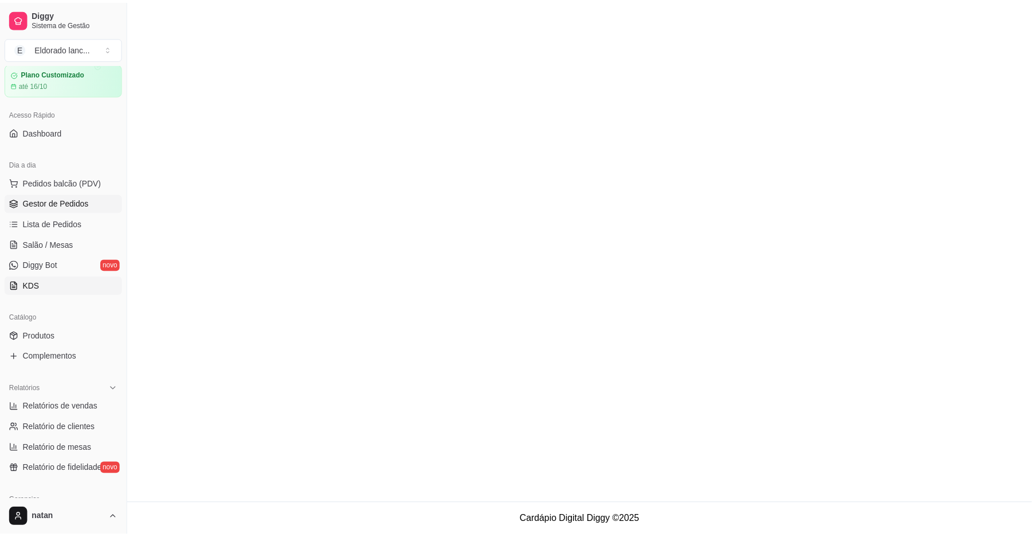
scroll to position [42, 0]
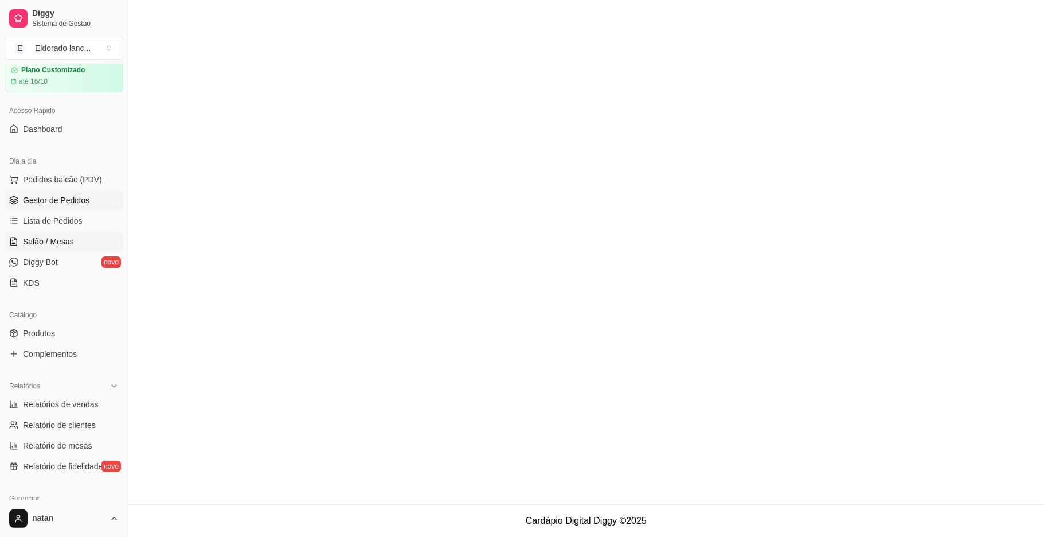
click at [85, 243] on link "Salão / Mesas" at bounding box center [64, 241] width 119 height 18
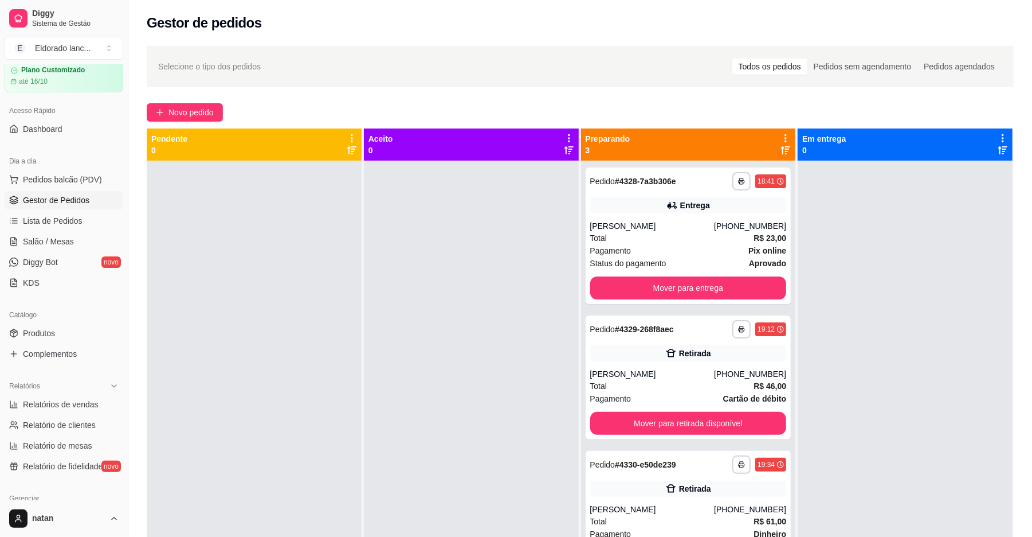
click at [74, 198] on span "Gestor de Pedidos" at bounding box center [56, 199] width 66 height 11
click at [74, 199] on span "Gestor de Pedidos" at bounding box center [56, 199] width 66 height 11
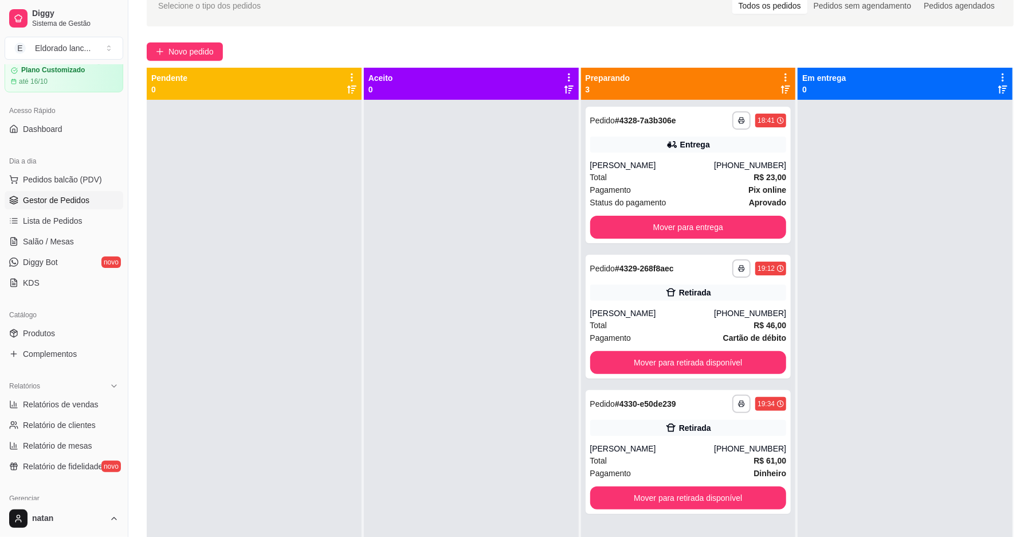
scroll to position [92, 0]
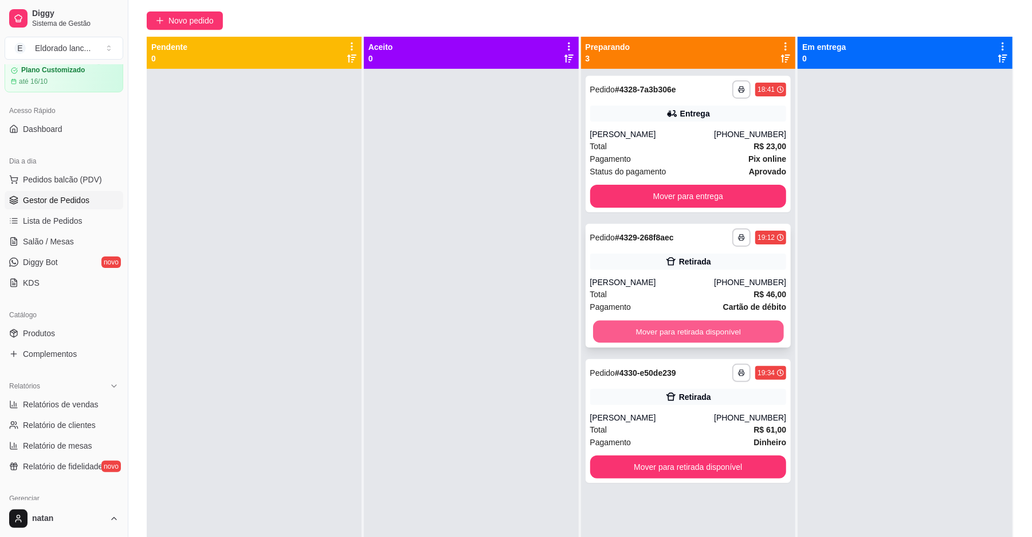
click at [691, 328] on button "Mover para retirada disponível" at bounding box center [688, 331] width 190 height 22
